Goal: Check status: Check status

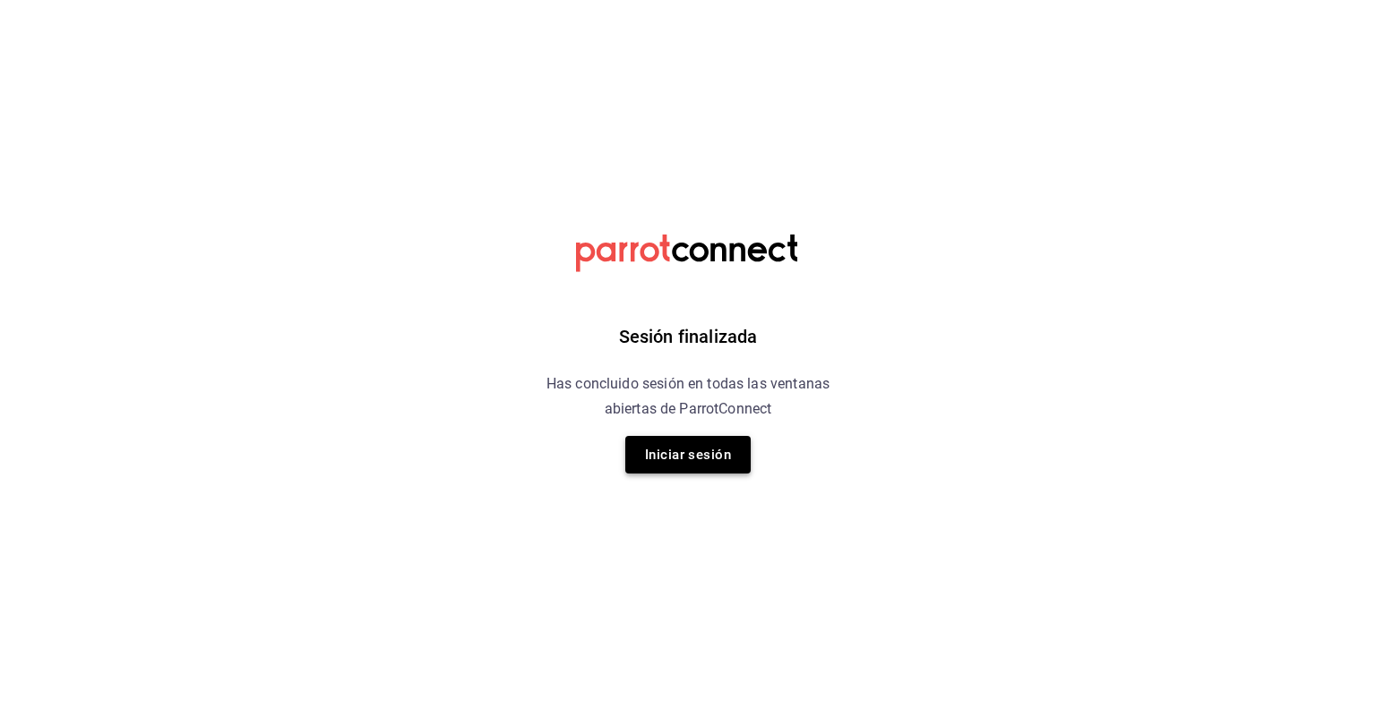
click at [734, 458] on button "Iniciar sesión" at bounding box center [687, 455] width 125 height 38
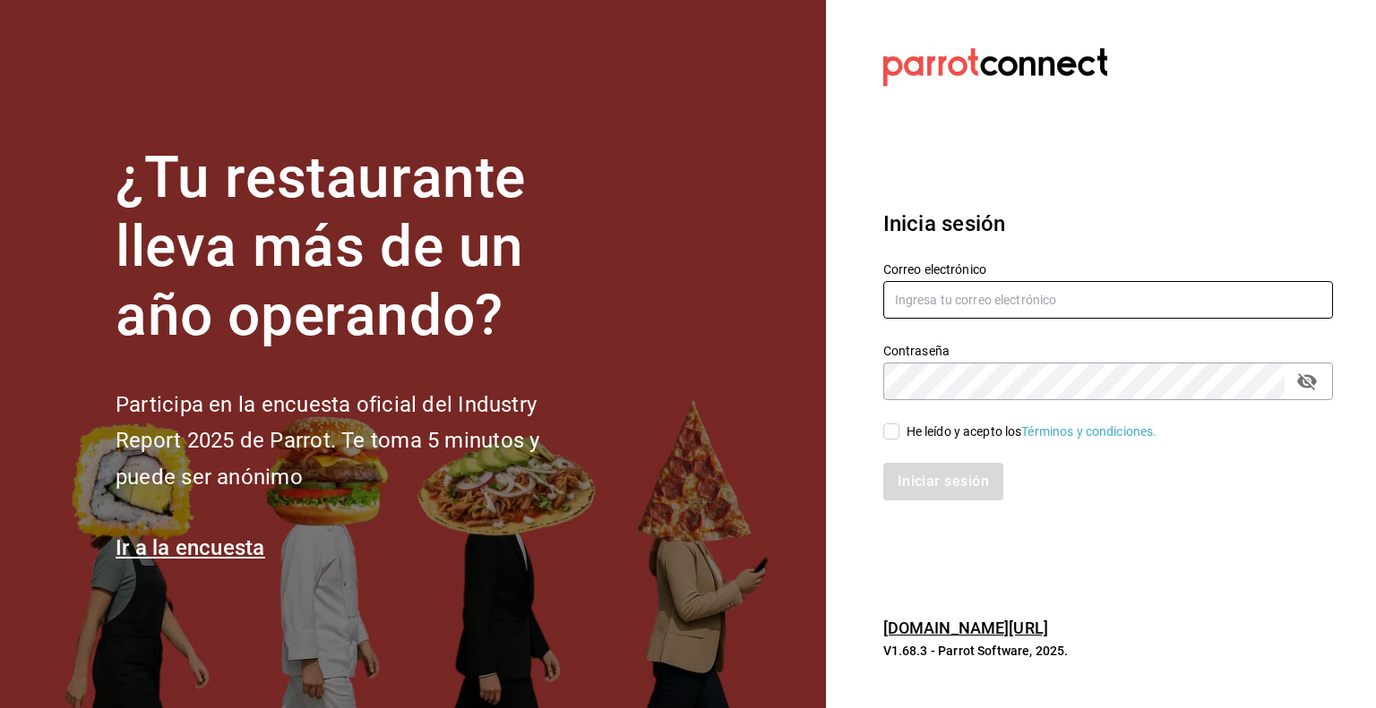
click at [894, 289] on input "text" at bounding box center [1108, 300] width 450 height 38
type input "[EMAIL_ADDRESS][DOMAIN_NAME]"
click at [914, 431] on div "He leído y acepto los Términos y condiciones." at bounding box center [1031, 432] width 251 height 19
click at [899, 431] on input "He leído y acepto los Términos y condiciones." at bounding box center [891, 432] width 16 height 16
checkbox input "true"
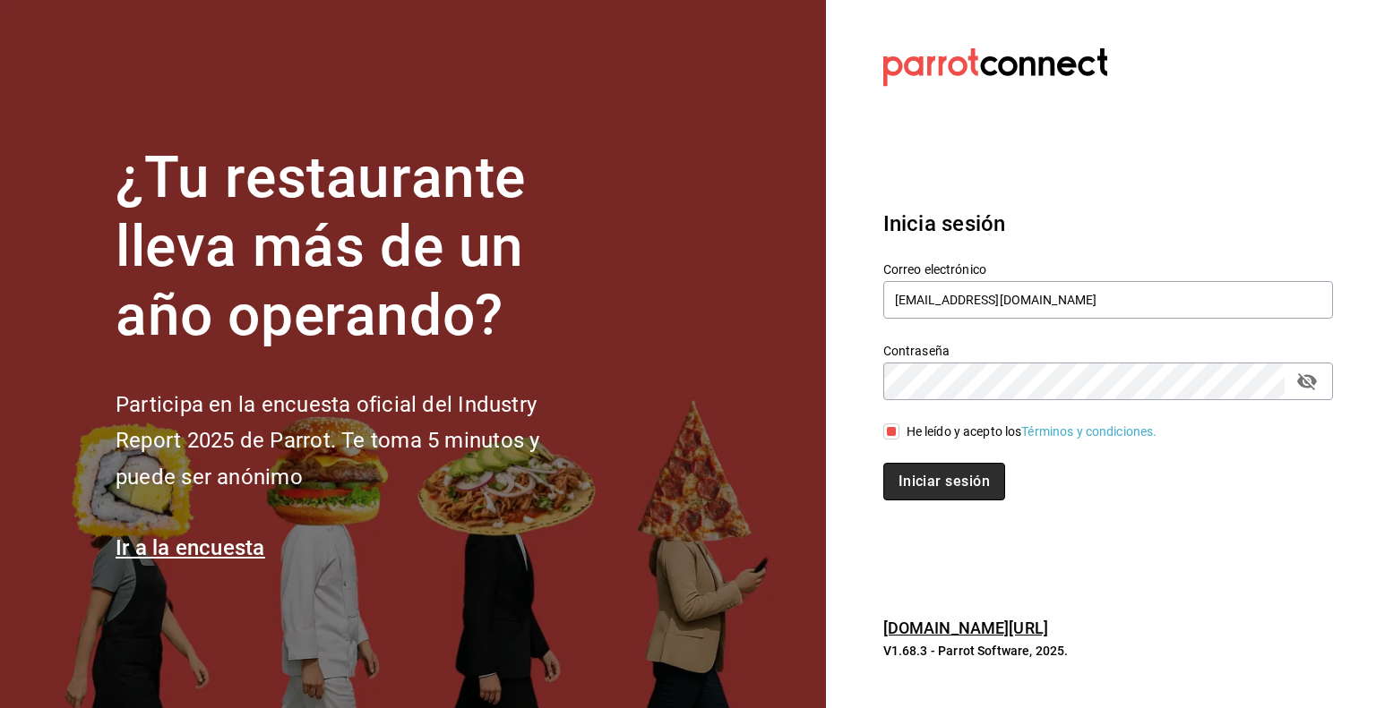
click at [924, 476] on button "Iniciar sesión" at bounding box center [944, 482] width 122 height 38
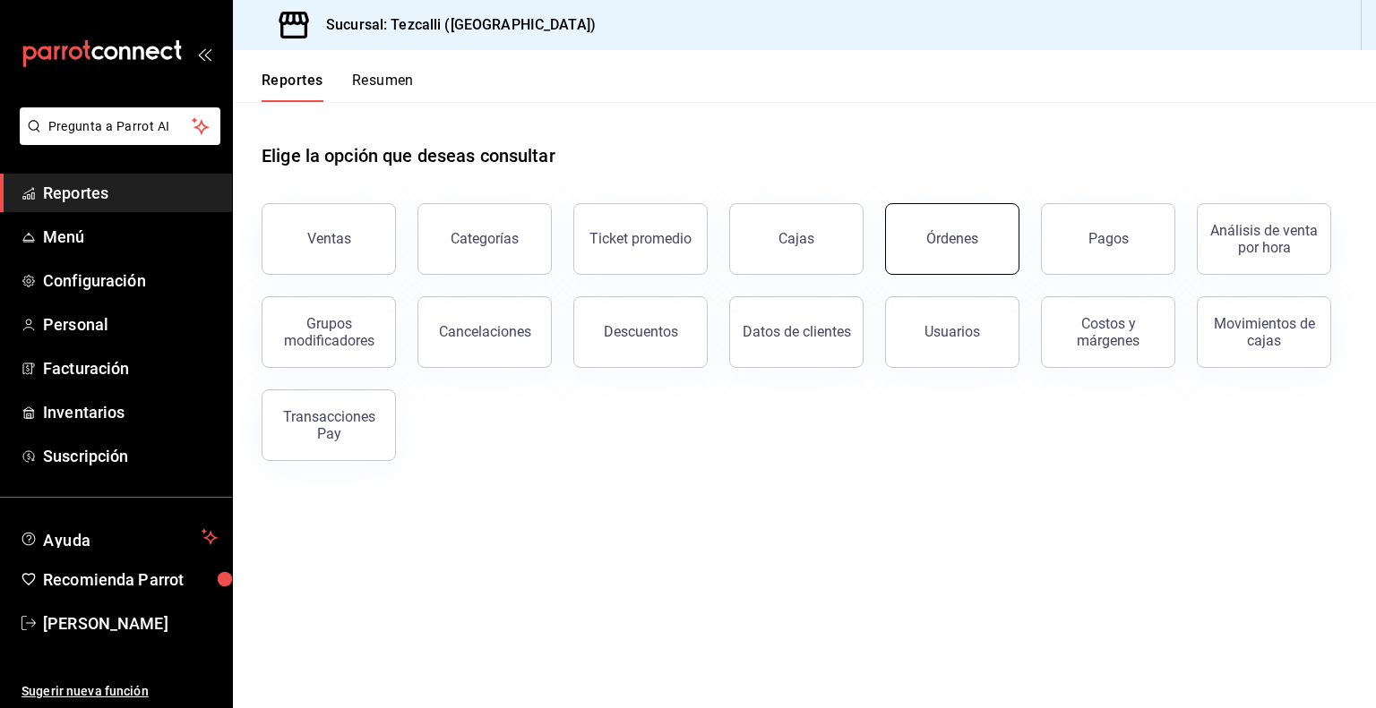
click at [921, 259] on button "Órdenes" at bounding box center [952, 239] width 134 height 72
